Goal: Find specific page/section: Find specific page/section

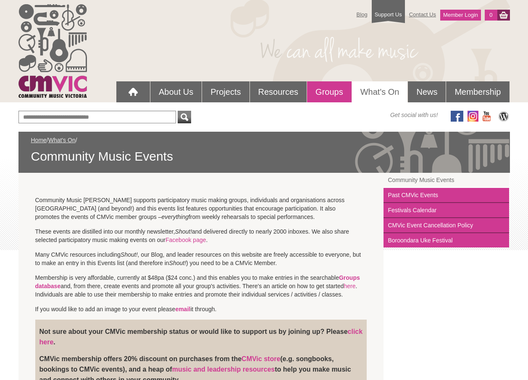
click at [330, 92] on link "Groups" at bounding box center [329, 91] width 45 height 21
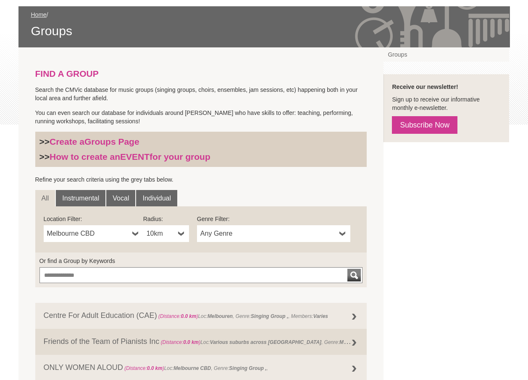
scroll to position [126, 0]
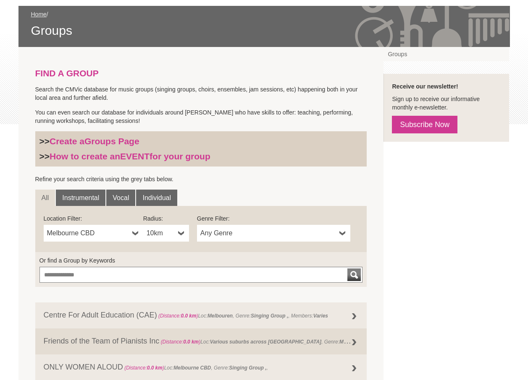
click at [342, 233] on b at bounding box center [342, 233] width 7 height 17
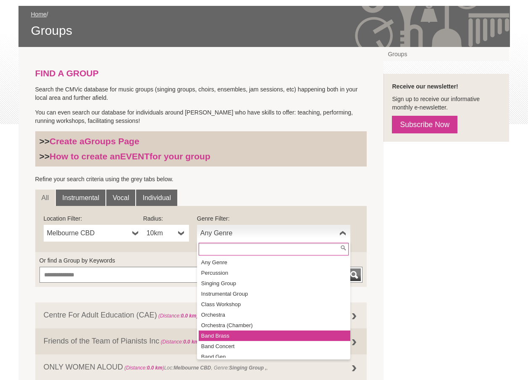
click at [249, 335] on li "Band Brass" at bounding box center [275, 336] width 152 height 10
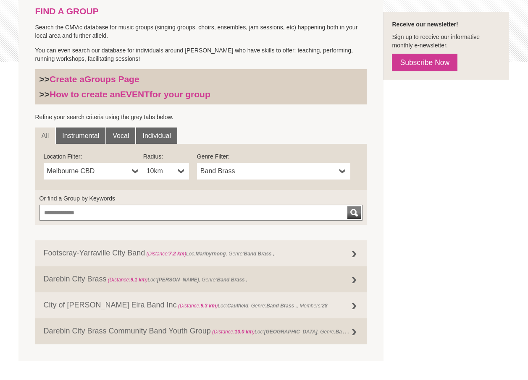
scroll to position [252, 0]
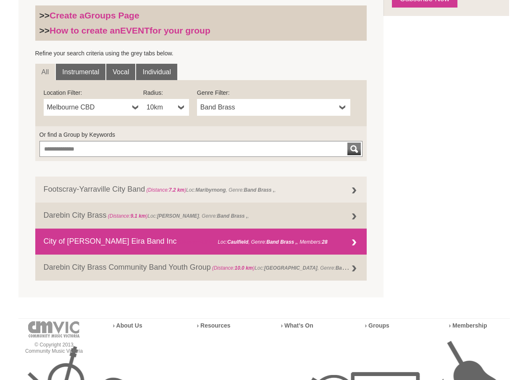
click at [338, 240] on link "City of [PERSON_NAME] Eira Band Inc (Distance: 9.3 km ) Loc: [PERSON_NAME] , Ge…" at bounding box center [201, 242] width 332 height 26
